Goal: Information Seeking & Learning: Learn about a topic

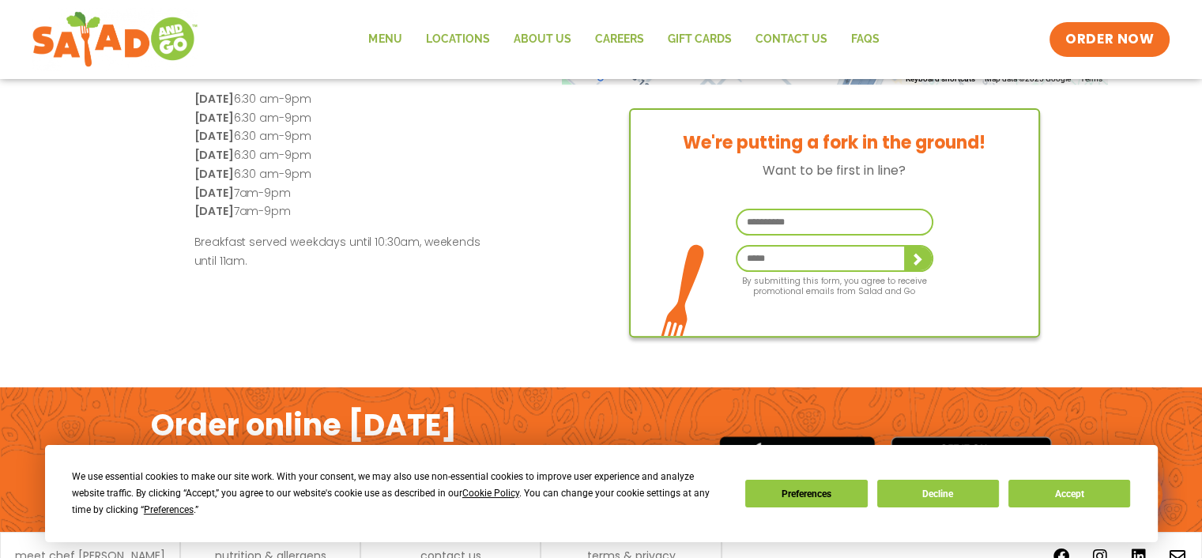
scroll to position [446, 0]
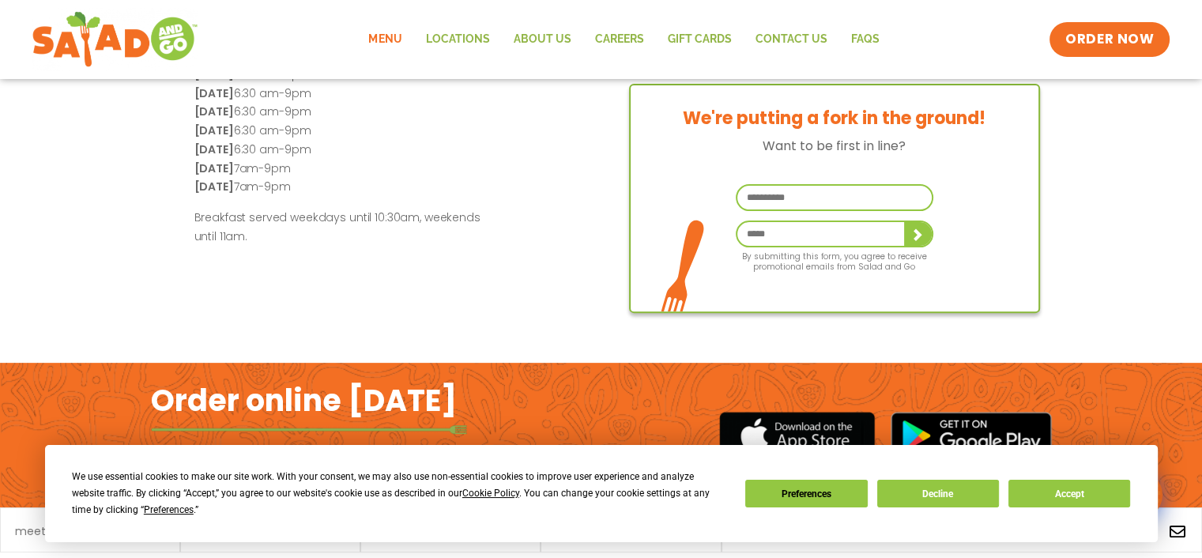
click at [379, 44] on link "Menu" at bounding box center [385, 39] width 57 height 36
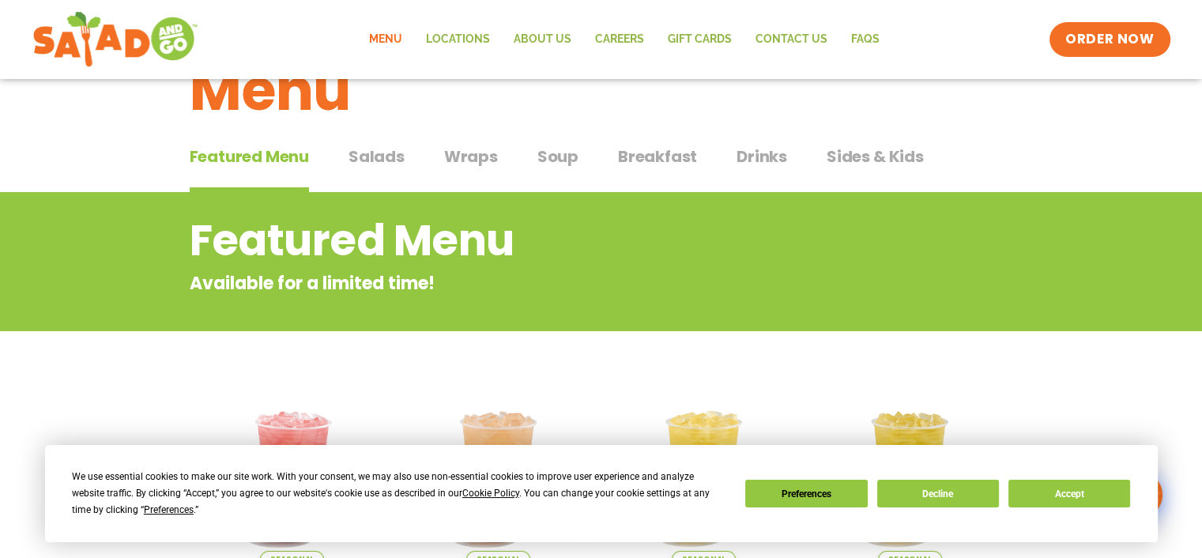
scroll to position [58, 0]
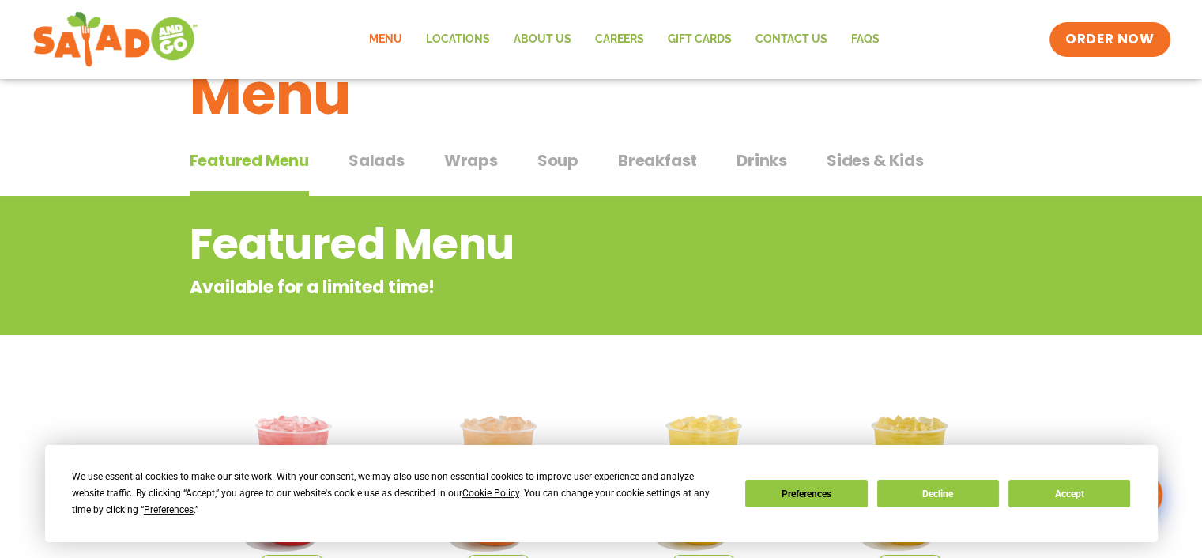
click at [386, 161] on span "Salads" at bounding box center [377, 161] width 56 height 24
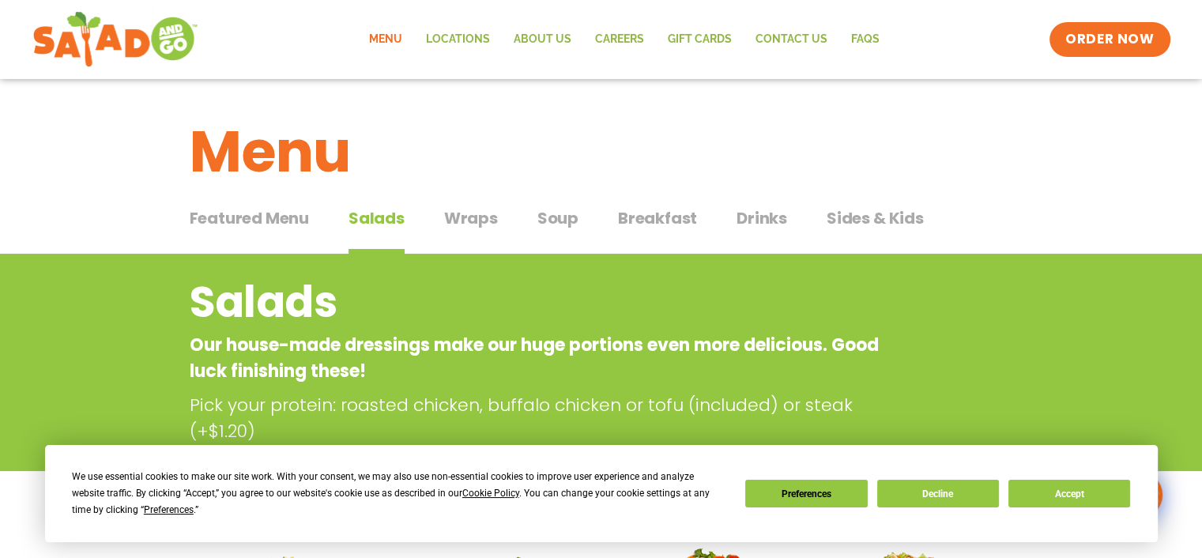
click at [559, 213] on span "Soup" at bounding box center [558, 218] width 41 height 24
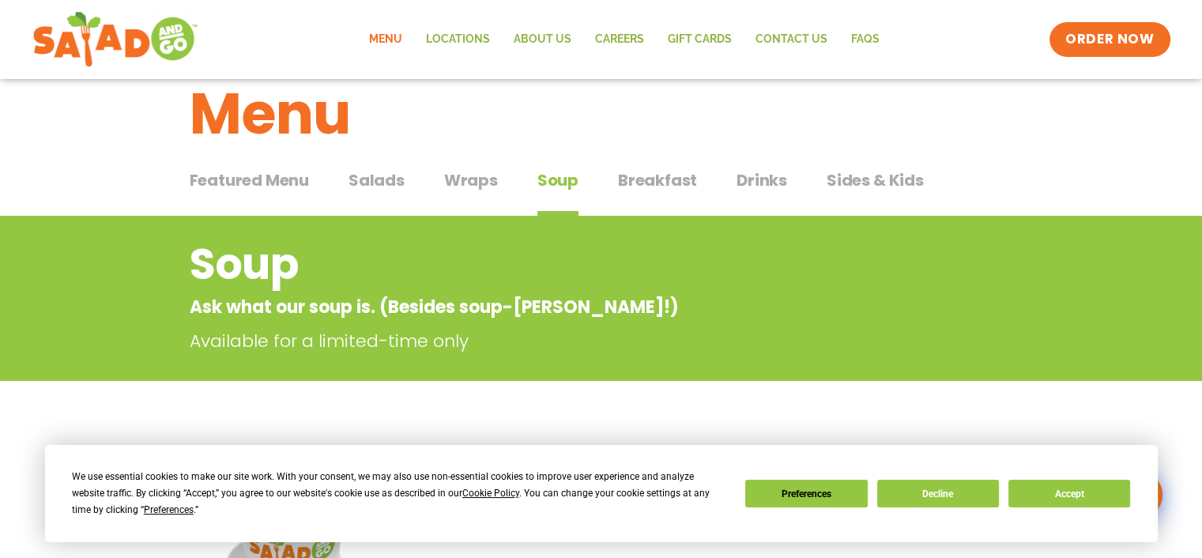
scroll to position [27, 0]
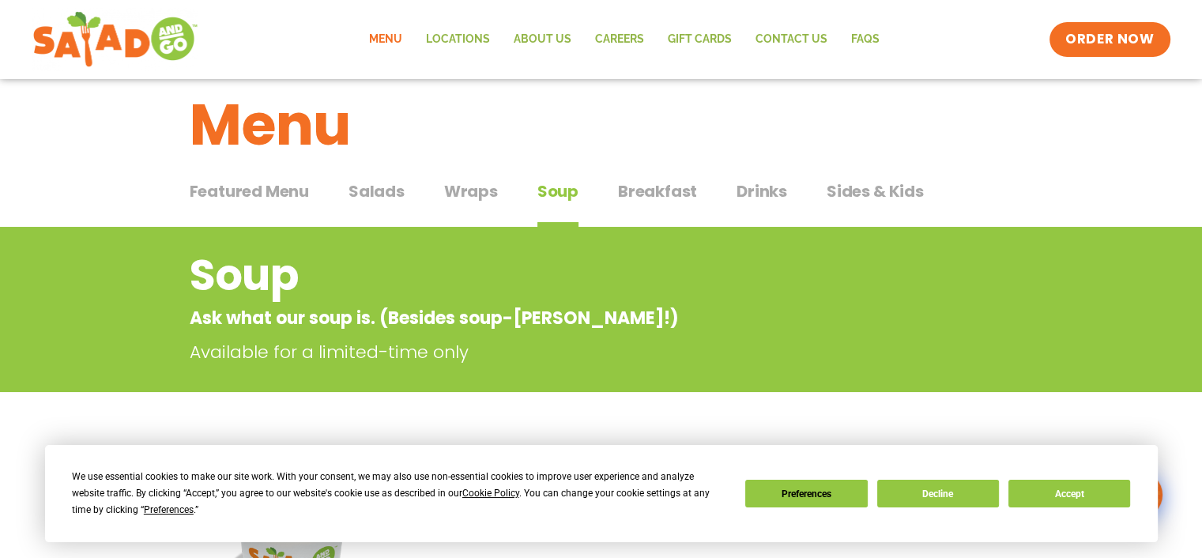
click at [478, 194] on span "Wraps" at bounding box center [471, 191] width 54 height 24
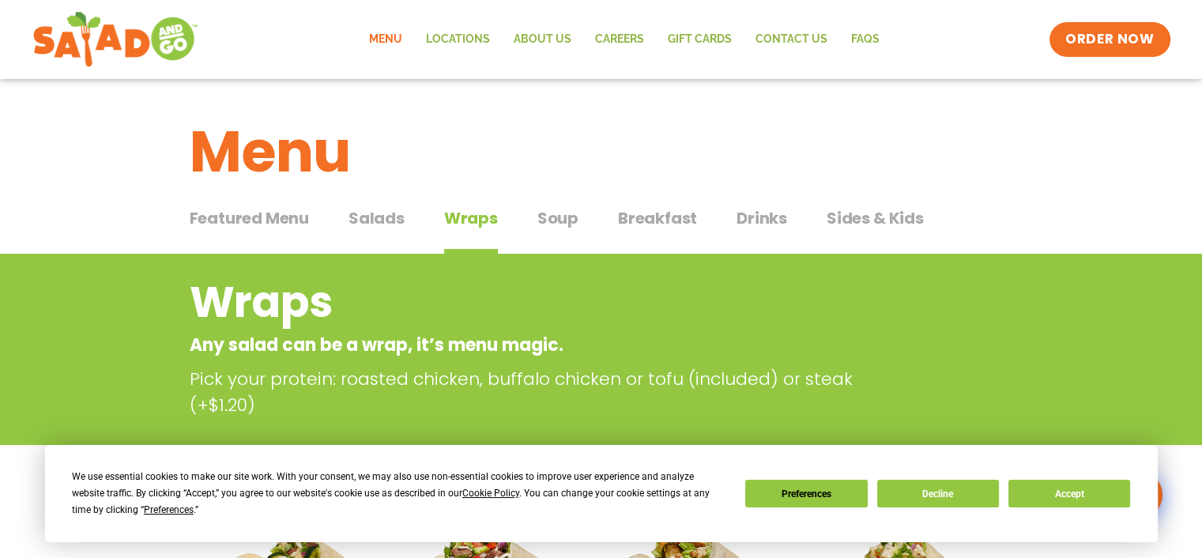
click at [656, 220] on span "Breakfast" at bounding box center [657, 218] width 79 height 24
